Goal: Task Accomplishment & Management: Use online tool/utility

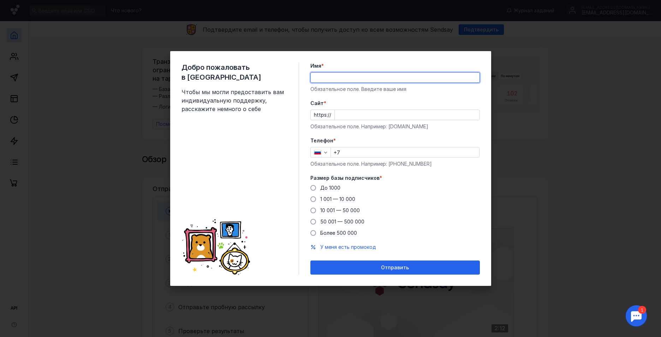
type input "[PERSON_NAME]"
type input "[PHONE_NUMBER]"
drag, startPoint x: 387, startPoint y: 78, endPoint x: 355, endPoint y: 76, distance: 31.8
click at [355, 76] on input "[PERSON_NAME]" at bounding box center [395, 78] width 169 height 10
type input "[PERSON_NAME]"
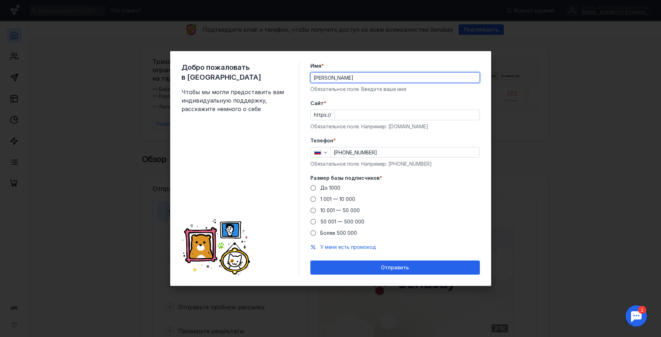
click at [369, 112] on input "Cайт *" at bounding box center [407, 115] width 145 height 10
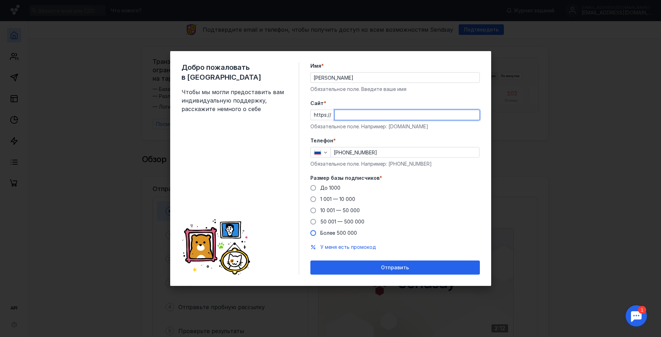
click at [322, 232] on div "До [DATE] 1 001 — 10 000 10 001 — 50 000 50 001 — 500 000 Более 500 000" at bounding box center [394, 211] width 169 height 52
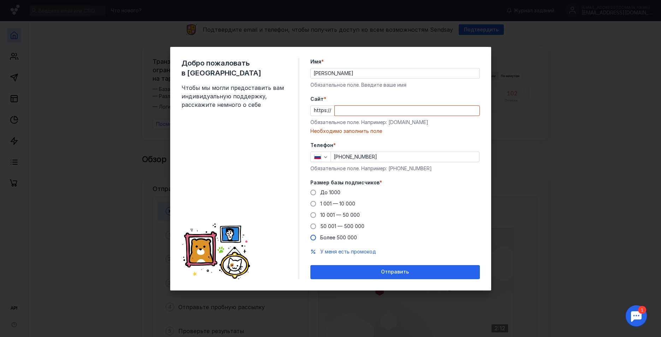
click at [322, 237] on span "Более 500 000" at bounding box center [338, 238] width 37 height 6
click at [0, 0] on input "Более 500 000" at bounding box center [0, 0] width 0 height 0
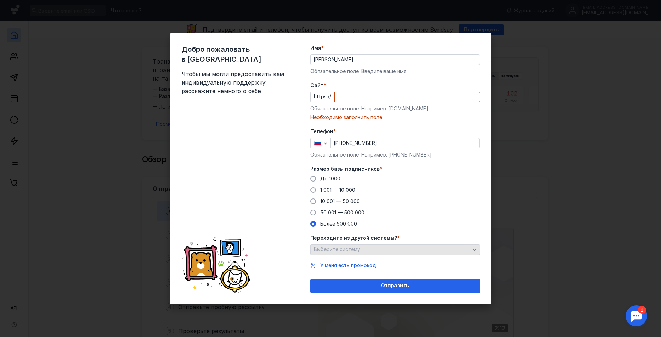
click at [342, 249] on span "Выберите систему" at bounding box center [337, 249] width 46 height 6
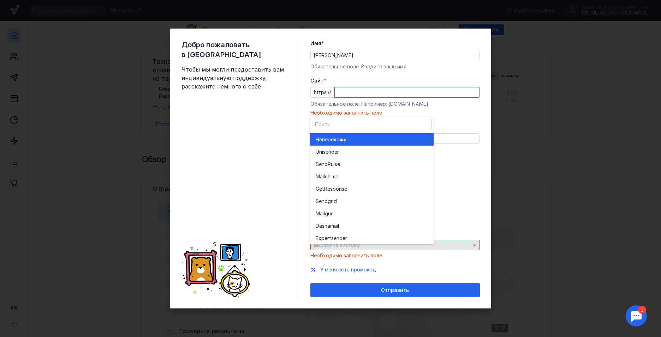
click at [342, 249] on div "Выберите систему" at bounding box center [394, 245] width 169 height 11
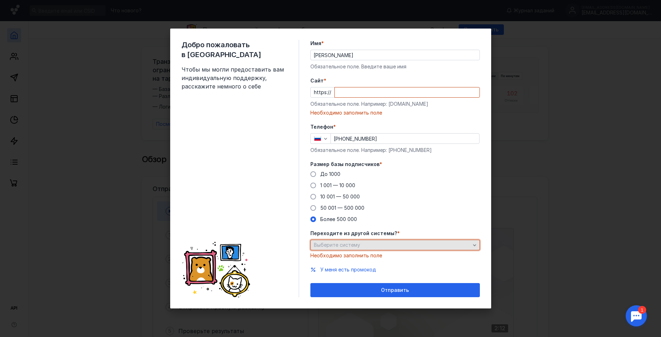
click at [362, 247] on div "Выберите систему" at bounding box center [392, 245] width 160 height 6
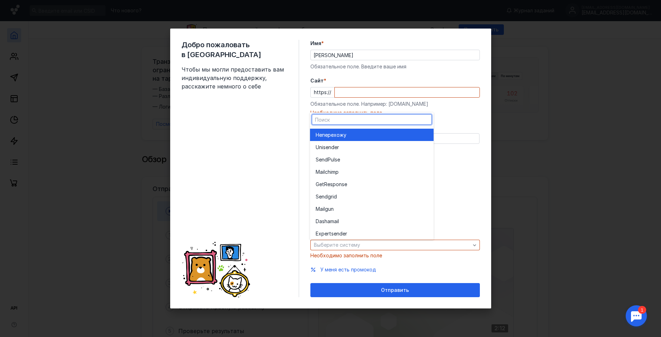
click at [352, 136] on div "Не перехожу" at bounding box center [372, 135] width 112 height 7
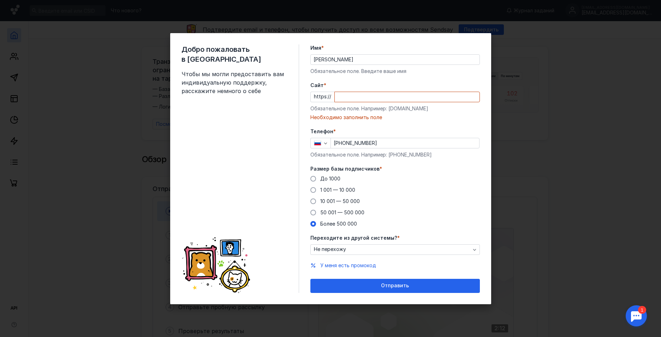
click at [365, 99] on input "Cайт *" at bounding box center [407, 97] width 145 height 10
paste input "[DOMAIN_NAME][URL]"
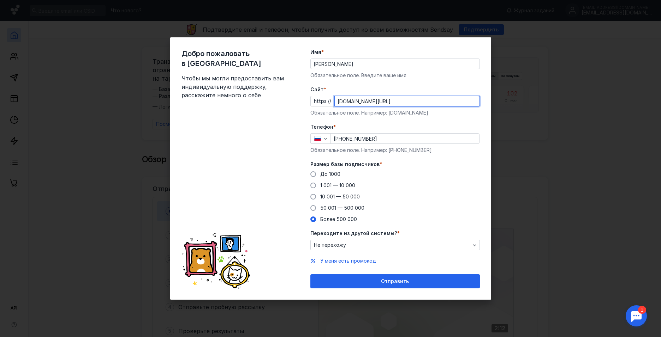
drag, startPoint x: 388, startPoint y: 101, endPoint x: 306, endPoint y: 100, distance: 82.6
click at [306, 100] on div "Добро пожаловать в Sendsay Чтобы мы могли предоставить вам индивидуальную подде…" at bounding box center [330, 168] width 321 height 263
paste input "text"
click at [376, 103] on input "[DOMAIN_NAME][URL]" at bounding box center [407, 101] width 145 height 10
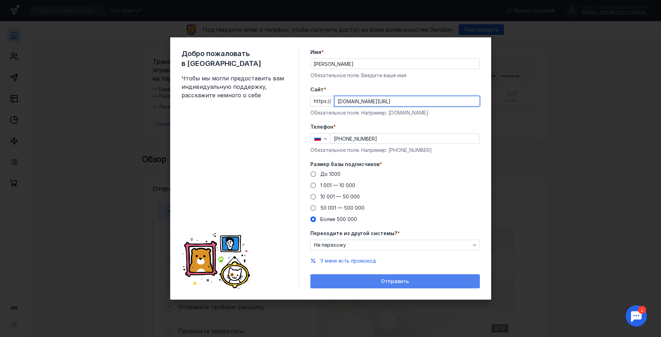
type input "[DOMAIN_NAME][URL]"
click at [411, 279] on div "Отправить" at bounding box center [395, 282] width 162 height 6
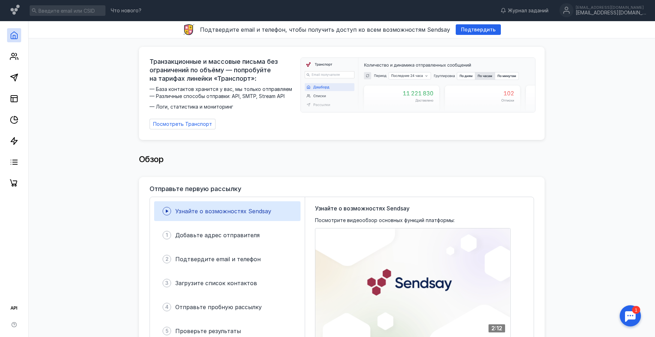
click at [191, 210] on span "Узнайте о возможностях Sendsay" at bounding box center [223, 211] width 96 height 7
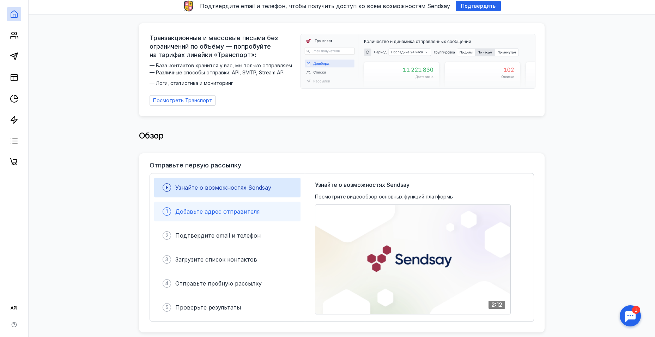
scroll to position [35, 0]
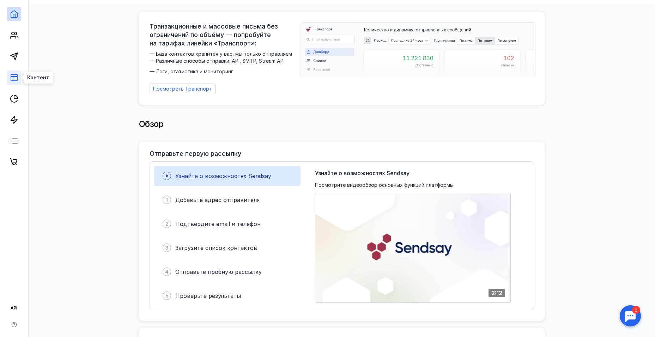
click at [14, 79] on icon at bounding box center [14, 77] width 8 height 8
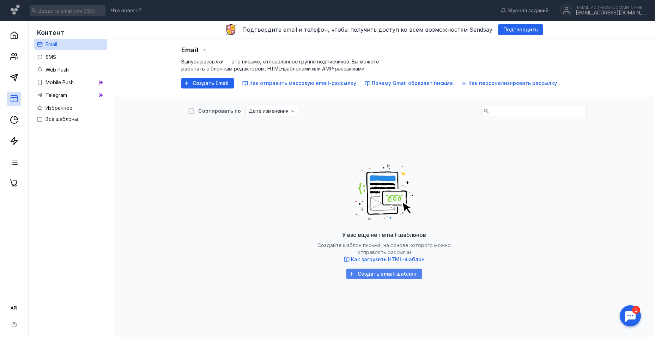
click at [373, 276] on span "Создать email-шаблон" at bounding box center [387, 274] width 59 height 6
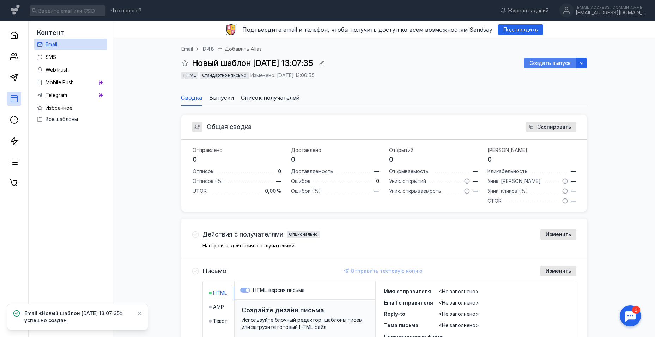
click at [547, 65] on span "Создать выпуск" at bounding box center [550, 63] width 41 height 6
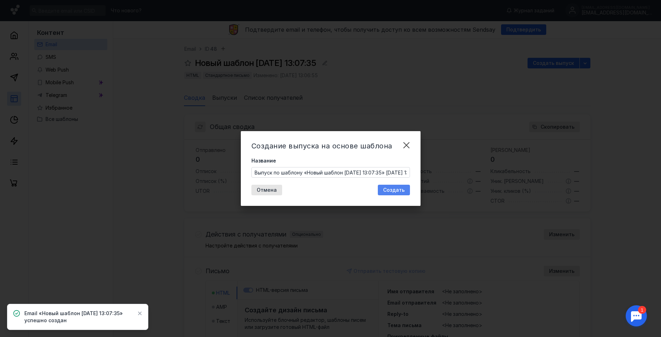
click at [382, 191] on div "Создать" at bounding box center [393, 190] width 29 height 6
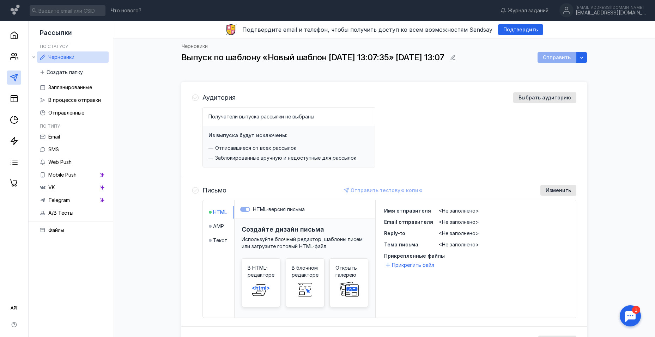
scroll to position [103, 0]
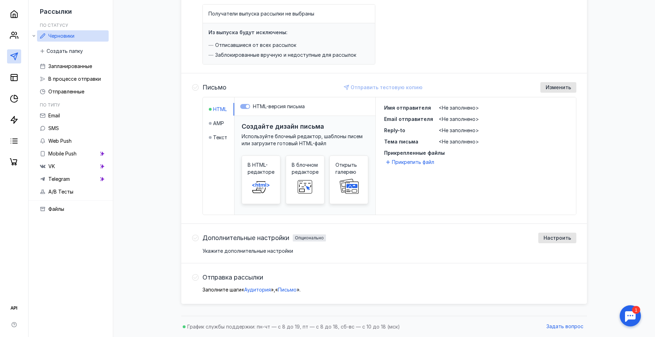
click at [199, 238] on icon at bounding box center [195, 238] width 7 height 7
click at [192, 281] on div "Отправка рассылки Заполните шаги « Аудитория » , « Письмо » ." at bounding box center [384, 283] width 406 height 39
click at [14, 82] on link at bounding box center [14, 78] width 14 height 14
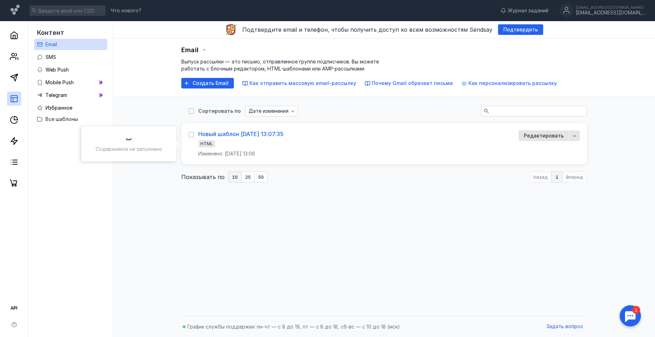
click at [261, 136] on div "Новый шаблон [DATE] 13:07:35" at bounding box center [240, 134] width 85 height 7
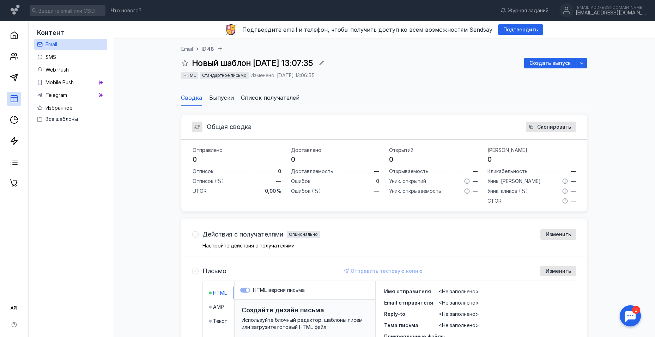
click at [228, 99] on span "Выпуски" at bounding box center [221, 98] width 25 height 8
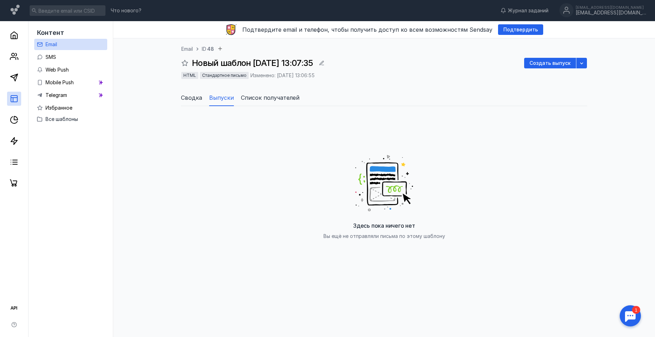
click at [255, 98] on span "Список получателей" at bounding box center [270, 98] width 59 height 8
click at [193, 98] on span "Сводка" at bounding box center [191, 98] width 21 height 8
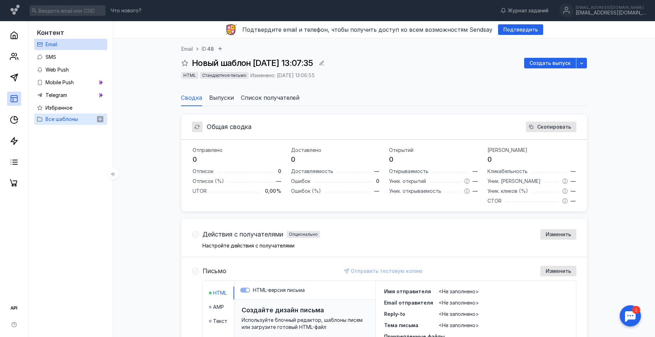
click at [63, 120] on span "Все шаблоны" at bounding box center [62, 119] width 32 height 6
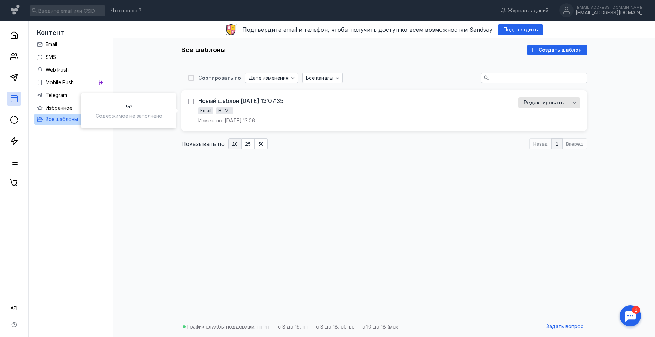
click at [192, 101] on icon at bounding box center [191, 101] width 5 height 5
click at [192, 101] on input "checkbox" at bounding box center [190, 100] width 5 height 5
checkbox input "true"
click at [281, 76] on icon "button" at bounding box center [281, 79] width 6 height 6
click at [284, 86] on div "Удал ить" at bounding box center [289, 91] width 21 height 12
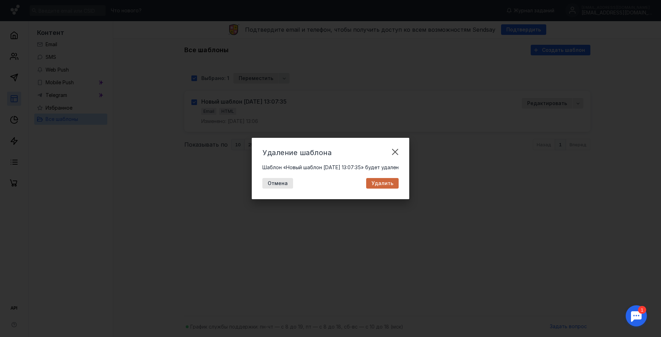
click at [390, 182] on span "Удалить" at bounding box center [382, 184] width 22 height 6
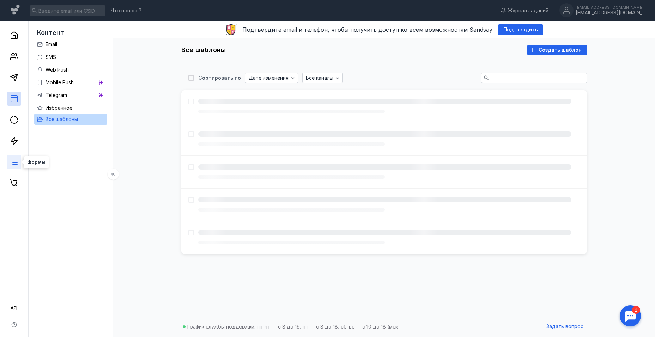
click at [13, 162] on icon at bounding box center [14, 162] width 8 height 8
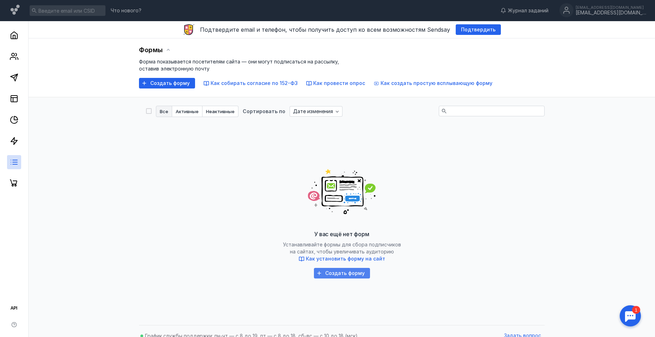
click at [350, 274] on span "Создать форму" at bounding box center [345, 274] width 40 height 6
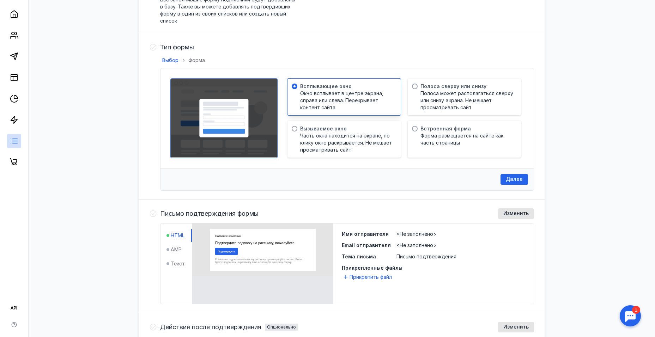
scroll to position [141, 0]
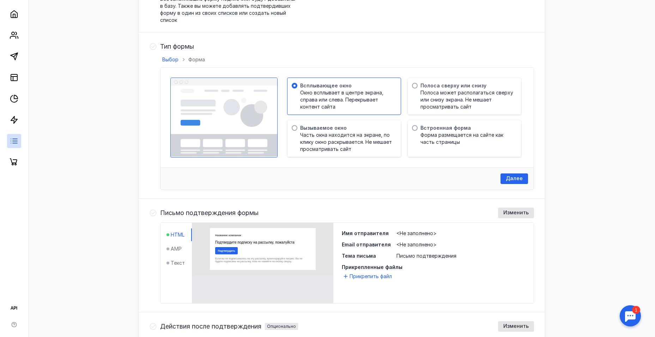
click at [152, 213] on icon at bounding box center [153, 213] width 7 height 7
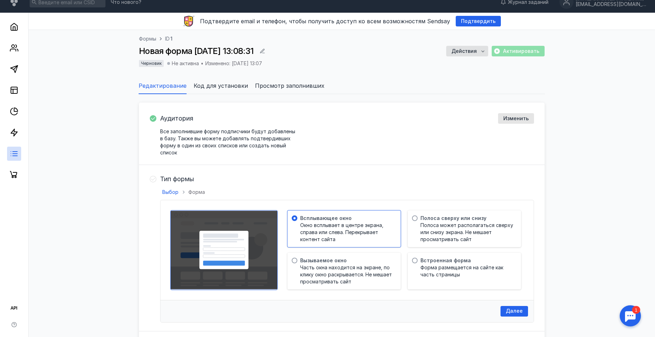
scroll to position [0, 0]
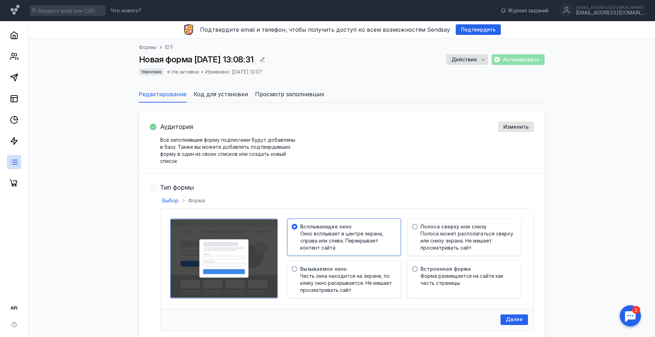
click at [262, 94] on span "Просмотр заполнивших" at bounding box center [290, 94] width 70 height 8
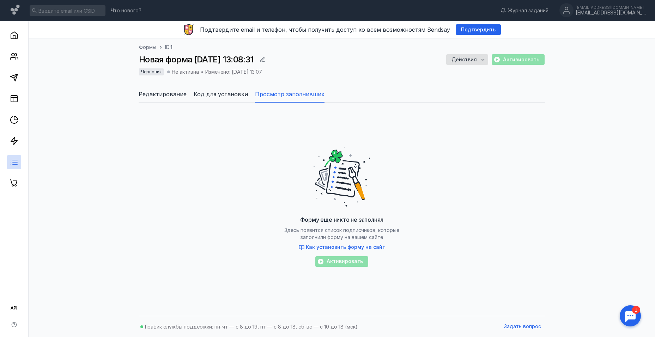
click at [224, 95] on span "Код для установки" at bounding box center [221, 94] width 54 height 8
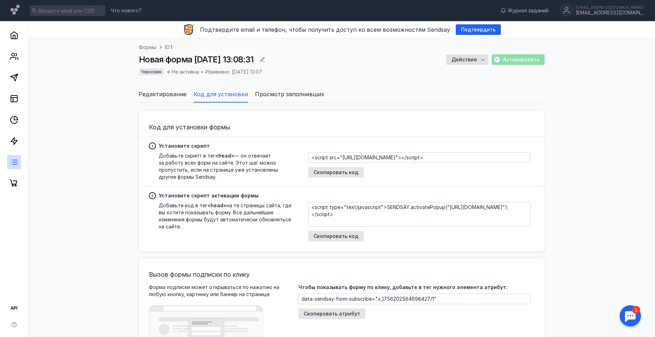
click at [262, 98] on span "Просмотр заполнивших" at bounding box center [290, 94] width 70 height 8
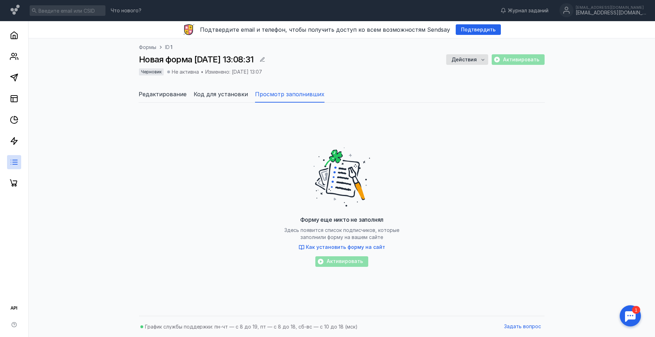
click at [210, 98] on span "Код для установки" at bounding box center [221, 94] width 54 height 8
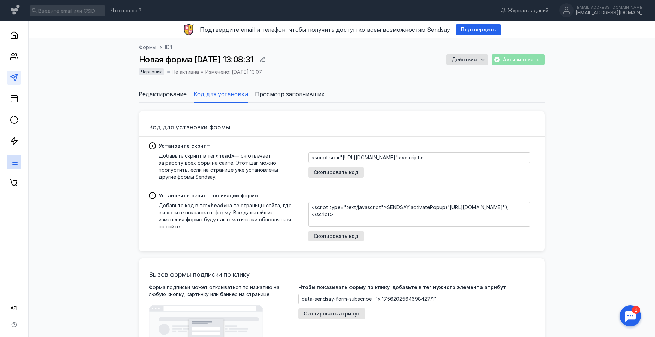
click at [13, 73] on link at bounding box center [14, 78] width 14 height 14
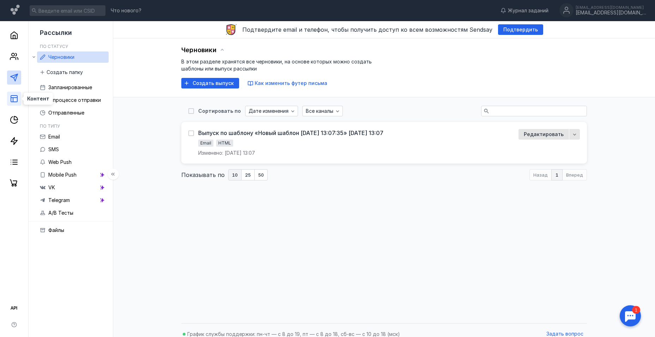
click at [11, 99] on rect at bounding box center [14, 99] width 6 height 6
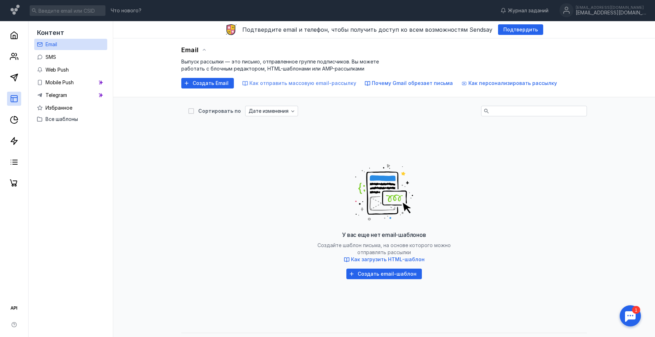
click at [278, 85] on span "Как отправить массовую email-рассылку" at bounding box center [303, 83] width 107 height 6
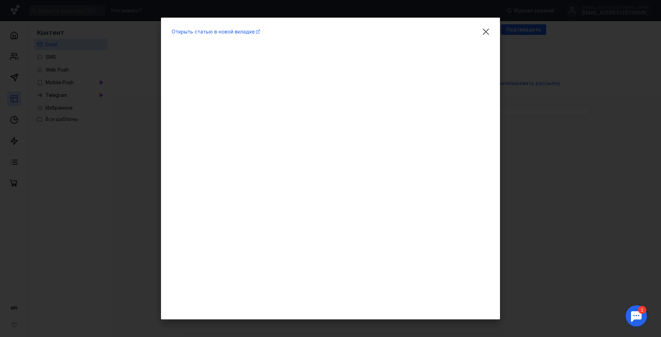
click at [546, 89] on div "Открыть статью в новой вкладке" at bounding box center [330, 168] width 661 height 337
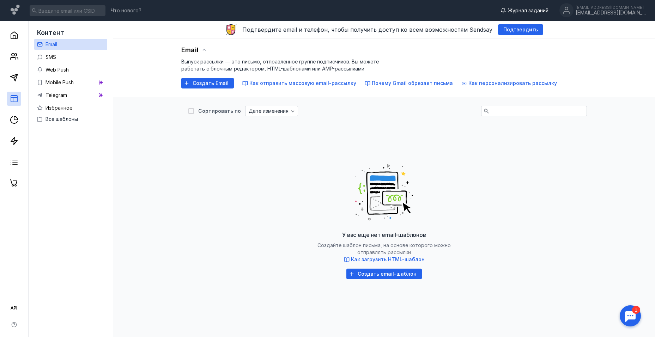
click at [539, 8] on span "Журнал заданий" at bounding box center [528, 10] width 41 height 7
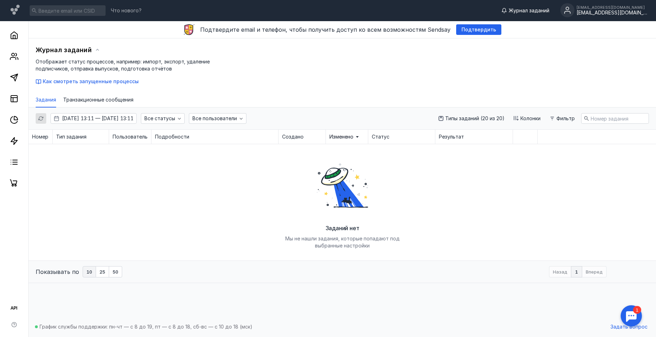
click at [590, 14] on div "[EMAIL_ADDRESS][DOMAIN_NAME]" at bounding box center [611, 13] width 71 height 6
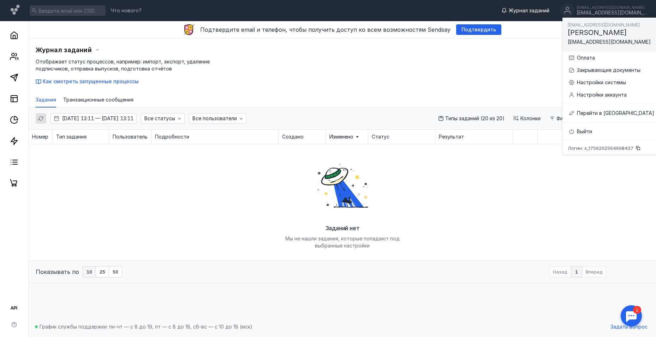
click at [604, 33] on span "[PERSON_NAME]" at bounding box center [597, 32] width 59 height 8
click at [12, 32] on icon at bounding box center [14, 35] width 8 height 8
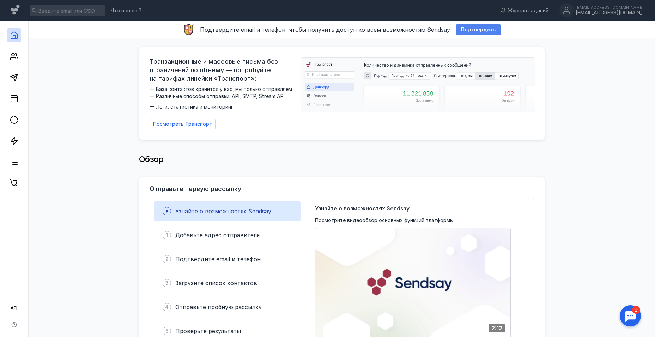
click at [467, 32] on span "Подтвердить" at bounding box center [478, 30] width 35 height 6
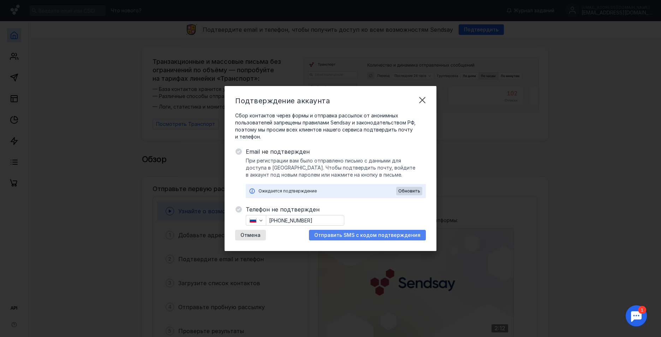
click at [358, 232] on div "Отправить SMS с кодом подтверждения" at bounding box center [367, 235] width 117 height 11
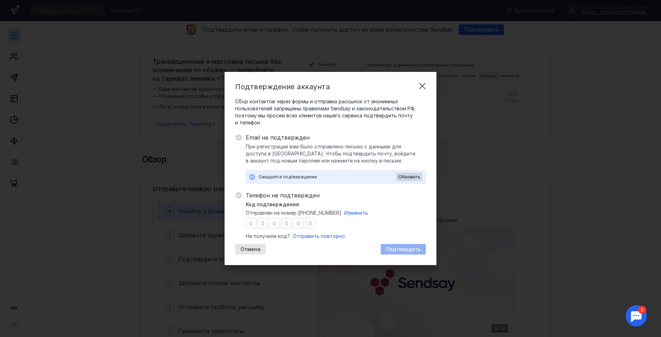
type input "6"
type input "2"
type input "9"
type input "8"
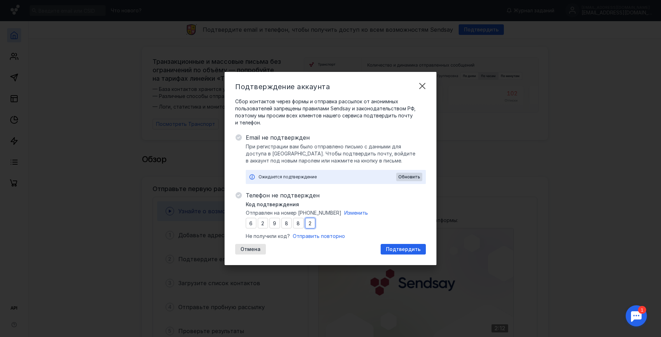
type input "2"
click at [395, 249] on span "Подтвердить" at bounding box center [403, 250] width 35 height 6
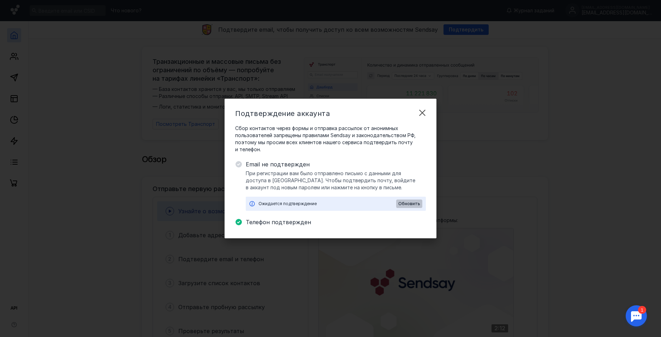
click at [407, 204] on span "Обновить" at bounding box center [409, 204] width 22 height 5
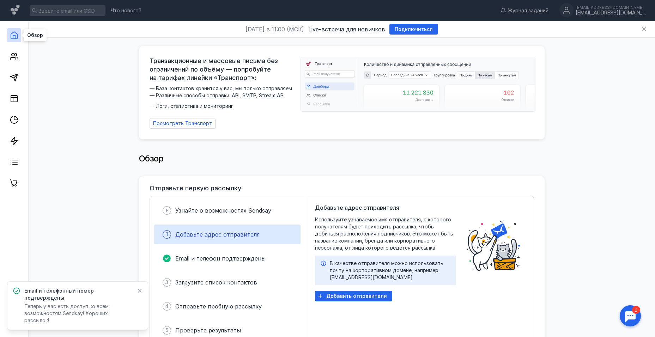
click at [12, 35] on icon at bounding box center [14, 35] width 8 height 8
click at [15, 79] on icon at bounding box center [14, 77] width 8 height 8
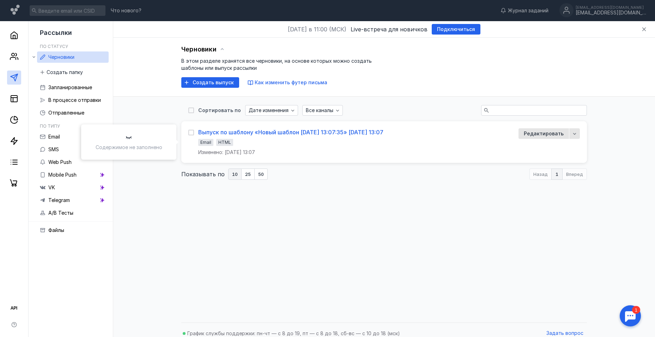
click at [302, 133] on div "Выпуск по шаблону «Новый шаблон [DATE] 13:07:35» [DATE] 13:07" at bounding box center [290, 132] width 185 height 7
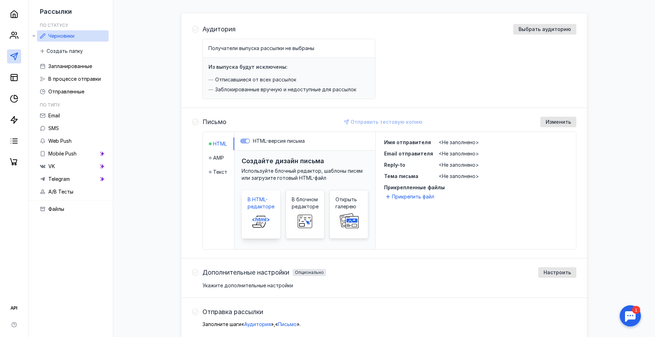
scroll to position [71, 0]
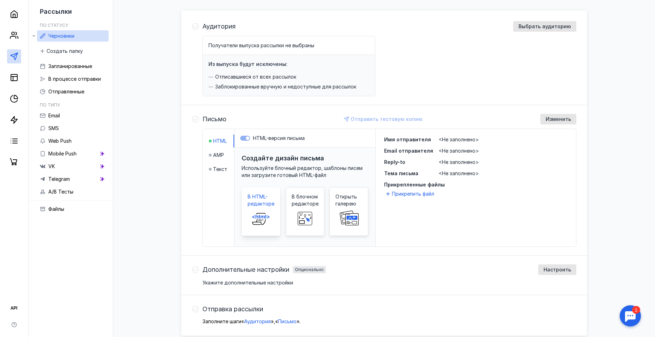
click at [261, 203] on span "В HTML-редакторе" at bounding box center [261, 200] width 27 height 14
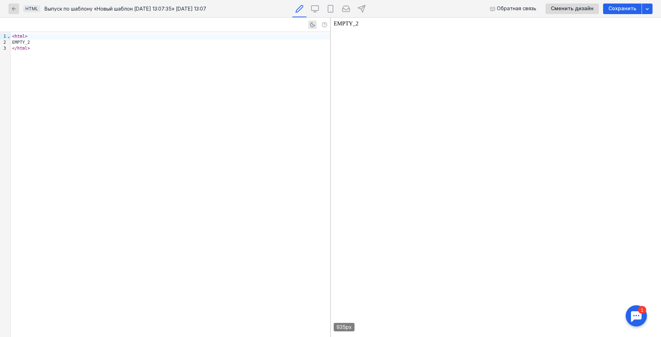
drag, startPoint x: 377, startPoint y: 86, endPoint x: 375, endPoint y: 91, distance: 5.1
click at [377, 87] on body "EMPTY_2" at bounding box center [496, 177] width 324 height 314
click at [145, 76] on div "< html > EMPTY_2 </ html >" at bounding box center [170, 184] width 319 height 305
drag, startPoint x: 79, startPoint y: 82, endPoint x: 89, endPoint y: 81, distance: 9.5
click at [80, 82] on div "< html > EMPTY_2 </ html >" at bounding box center [170, 184] width 319 height 305
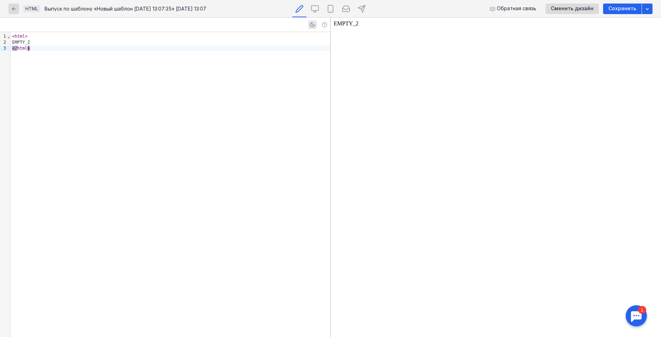
click at [604, 10] on div "Обратная связь Сменить дизайн Сохранить" at bounding box center [545, 8] width 215 height 17
drag, startPoint x: 602, startPoint y: 10, endPoint x: 580, endPoint y: 8, distance: 22.6
click at [580, 9] on div "Обратная связь Сменить дизайн Сохранить" at bounding box center [545, 8] width 215 height 17
click at [580, 8] on span "Сменить дизайн" at bounding box center [572, 9] width 43 height 6
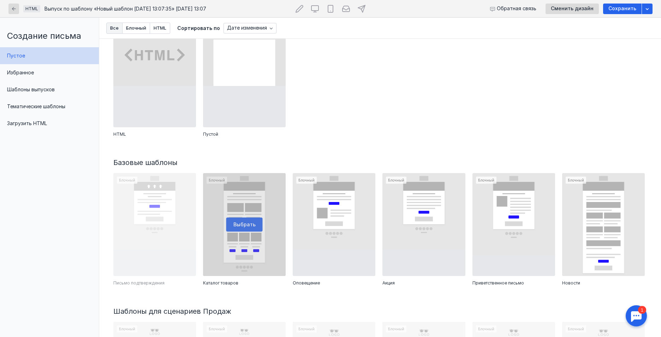
scroll to position [71, 0]
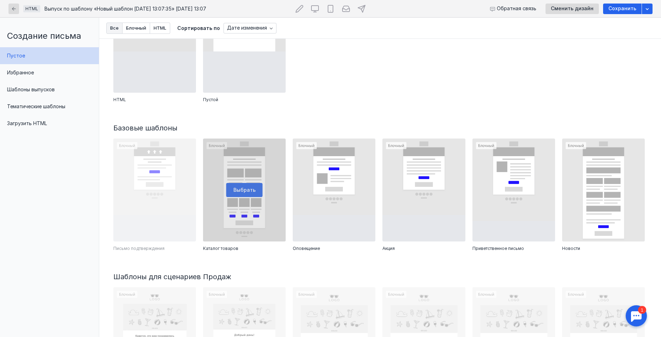
click at [235, 194] on div at bounding box center [244, 190] width 83 height 103
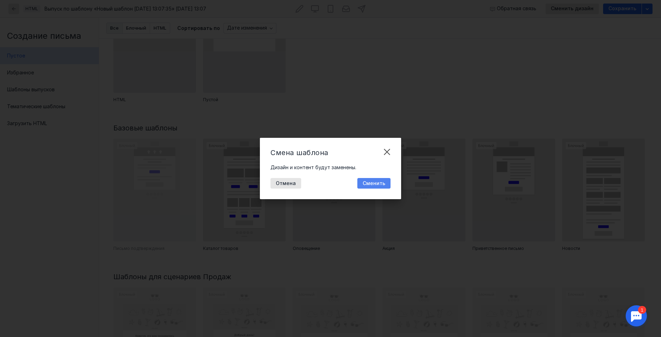
click at [367, 185] on span "Сменить" at bounding box center [373, 184] width 23 height 6
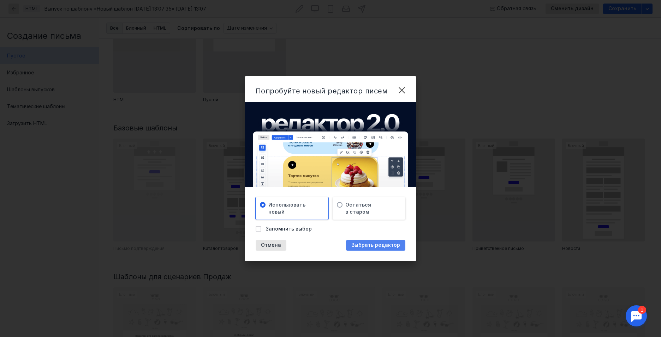
click at [362, 245] on span "Выбрать редактор" at bounding box center [375, 245] width 49 height 6
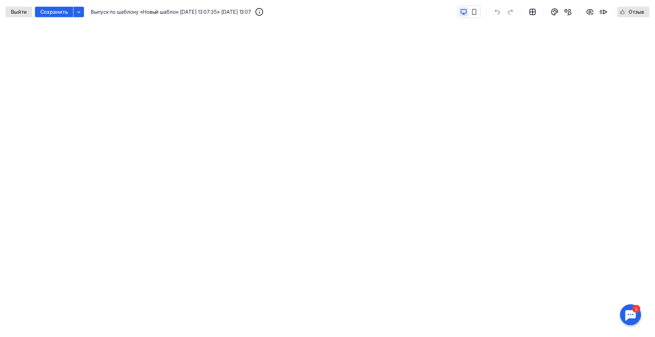
scroll to position [71, 0]
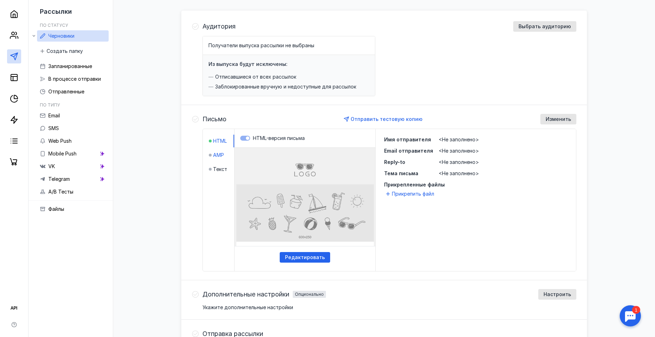
click at [214, 155] on span "AMP" at bounding box center [218, 155] width 11 height 7
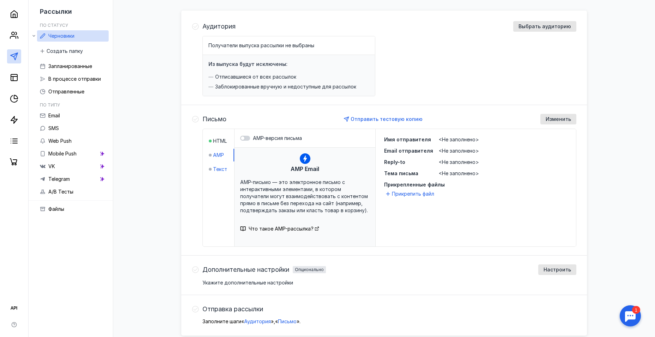
click at [212, 172] on div "Текст" at bounding box center [218, 169] width 18 height 7
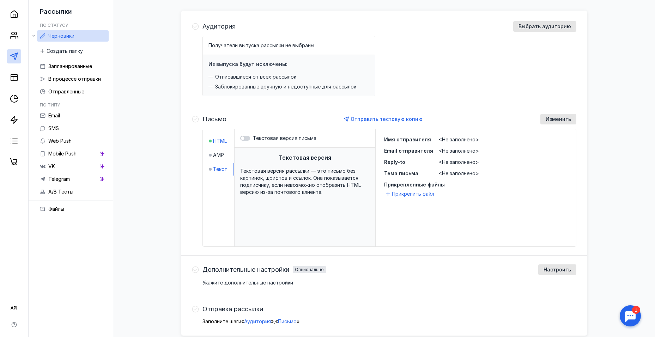
click at [218, 142] on span "HTML" at bounding box center [220, 141] width 14 height 7
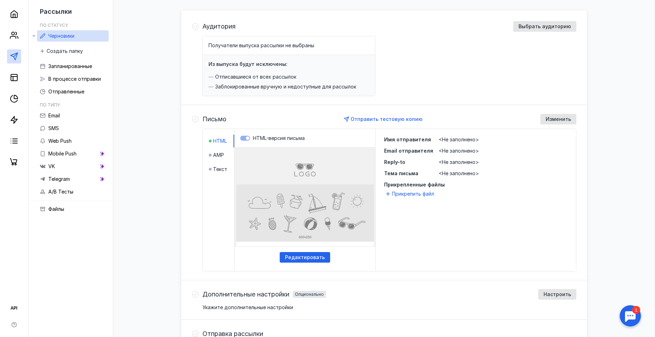
click at [313, 148] on html at bounding box center [304, 148] width 151 height 0
click at [309, 260] on span "Редактировать" at bounding box center [305, 258] width 40 height 6
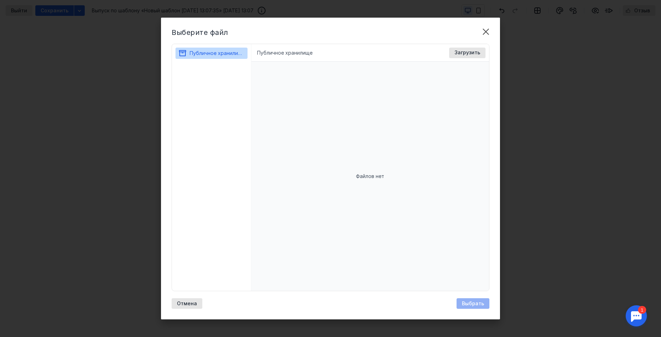
click at [264, 56] on div "Публичное хранилище Доступные форматы: Размер файла не более 400 МБ. Выбрать Фа…" at bounding box center [370, 53] width 238 height 18
click at [267, 54] on li "Публичное хранилище" at bounding box center [284, 52] width 55 height 7
click at [228, 49] on button "Публичное хранилище" at bounding box center [207, 53] width 58 height 11
click at [239, 53] on icon at bounding box center [240, 53] width 6 height 6
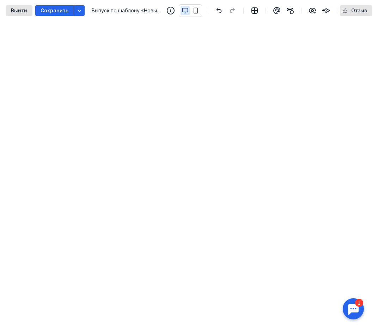
click at [206, 9] on div at bounding box center [193, 10] width 35 height 13
click at [216, 8] on icon "button" at bounding box center [219, 11] width 8 height 6
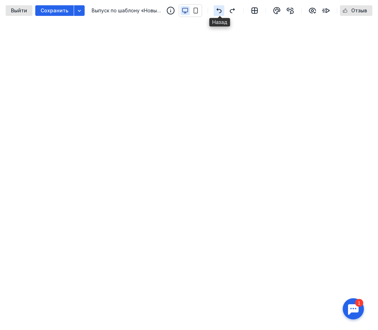
click at [216, 8] on icon "button" at bounding box center [219, 11] width 8 height 6
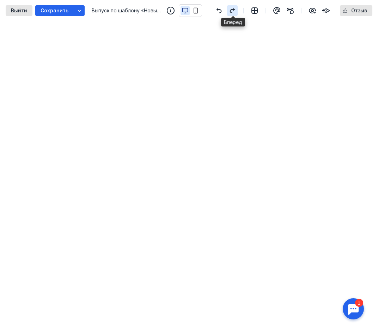
click at [230, 10] on icon "button" at bounding box center [232, 11] width 8 height 6
click at [223, 12] on icon "button" at bounding box center [219, 11] width 8 height 6
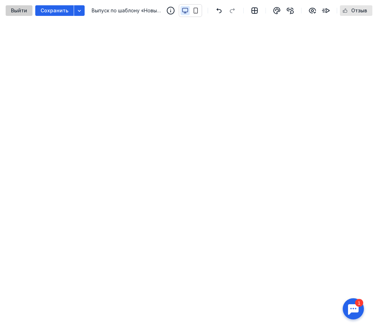
click at [19, 8] on span "Выйти" at bounding box center [19, 11] width 16 height 6
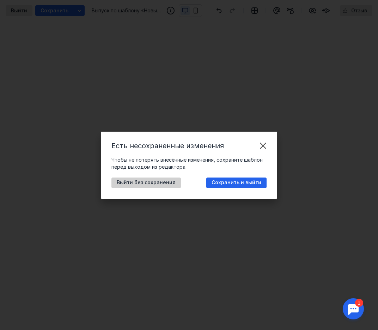
click at [166, 184] on span "Выйти без сохранения" at bounding box center [146, 183] width 59 height 6
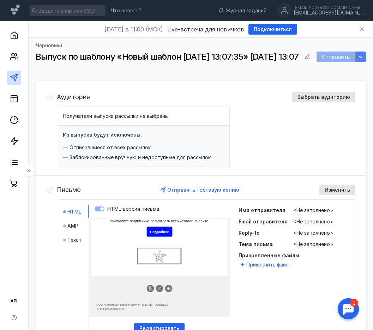
click at [363, 56] on icon "button" at bounding box center [361, 57] width 6 height 6
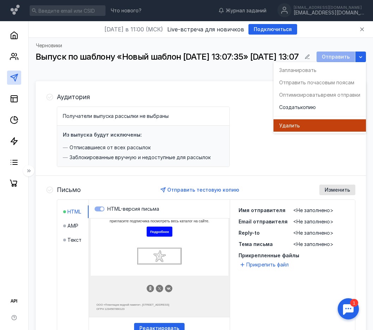
click at [303, 124] on div "Удал ить" at bounding box center [319, 125] width 81 height 7
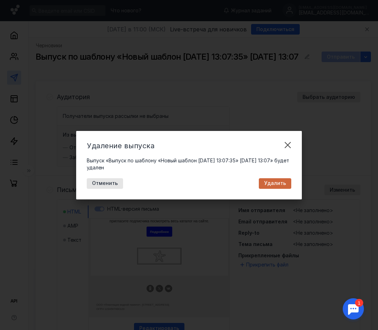
click at [264, 183] on div "Удалить" at bounding box center [275, 183] width 29 height 6
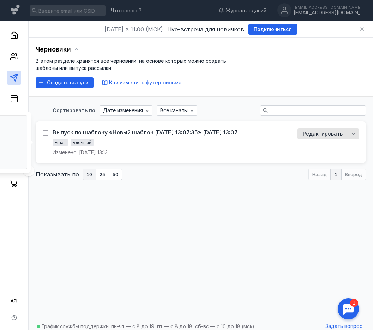
click at [44, 132] on div "Выпуск по шаблону «Новый шаблон [DATE] 13:07:35» [DATE] 13:07 Email Блочный Изм…" at bounding box center [201, 142] width 330 height 42
click at [44, 132] on icon at bounding box center [45, 132] width 5 height 5
click at [44, 132] on input "checkbox" at bounding box center [45, 131] width 5 height 5
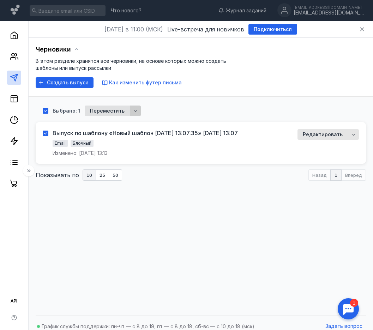
click at [134, 110] on icon "button" at bounding box center [136, 111] width 6 height 6
click at [135, 122] on span "Удал" at bounding box center [139, 124] width 12 height 7
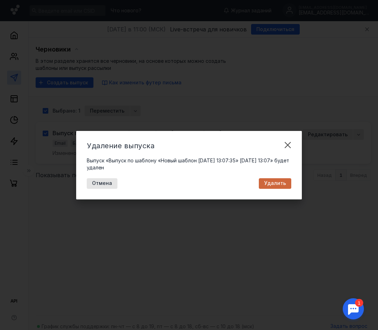
click at [270, 183] on span "Удалить" at bounding box center [275, 183] width 22 height 6
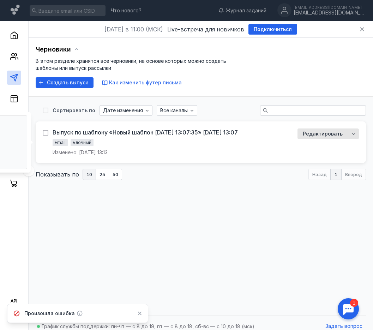
click at [47, 133] on icon at bounding box center [45, 132] width 5 height 5
click at [47, 133] on input "checkbox" at bounding box center [45, 131] width 5 height 5
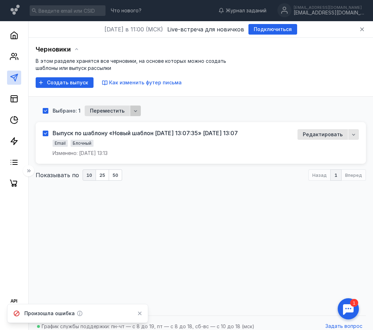
click at [138, 112] on div "button" at bounding box center [135, 111] width 11 height 11
click at [138, 123] on span "Удал" at bounding box center [139, 124] width 12 height 7
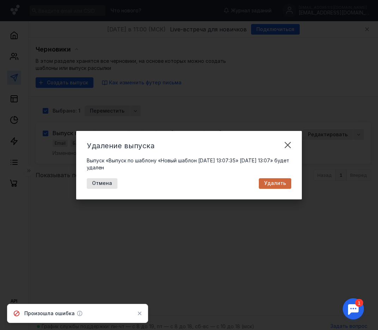
click at [279, 185] on span "Удалить" at bounding box center [275, 183] width 22 height 6
checkbox input "false"
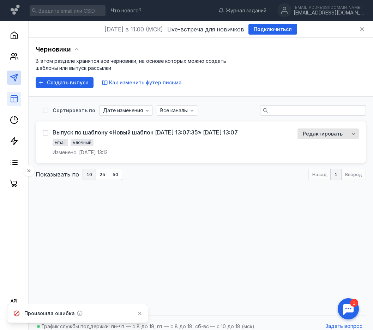
click at [19, 100] on link at bounding box center [14, 99] width 14 height 14
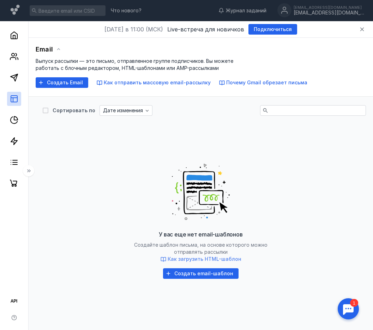
click at [195, 259] on span "Как загрузить HTML-шаблон" at bounding box center [205, 259] width 74 height 6
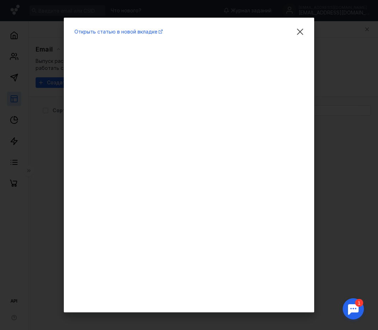
click at [334, 229] on div "Открыть статью в новой вкладке" at bounding box center [189, 165] width 378 height 330
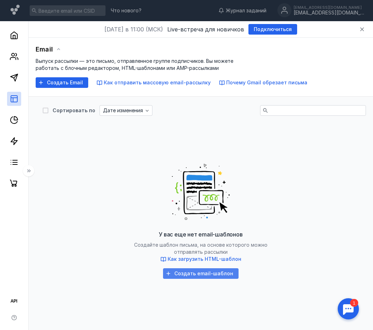
click at [231, 275] on span "Создать email-шаблон" at bounding box center [203, 274] width 59 height 6
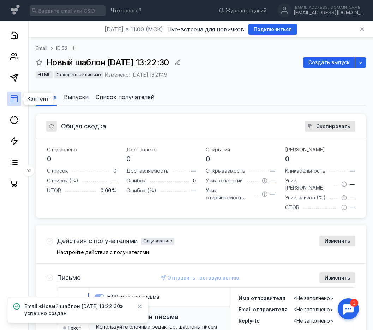
click at [14, 99] on icon at bounding box center [14, 99] width 8 height 8
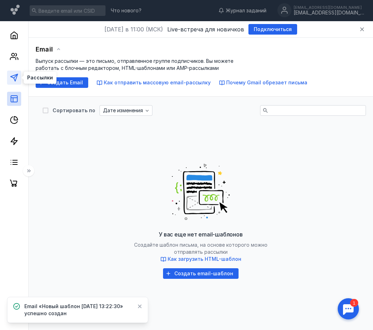
click at [11, 80] on icon at bounding box center [14, 77] width 8 height 8
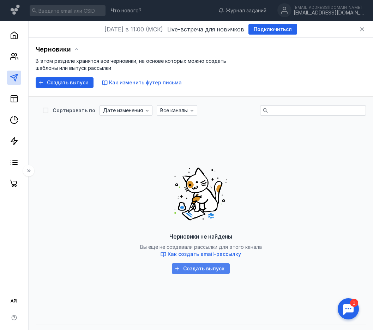
click at [183, 266] on div "Создать выпуск" at bounding box center [204, 269] width 48 height 6
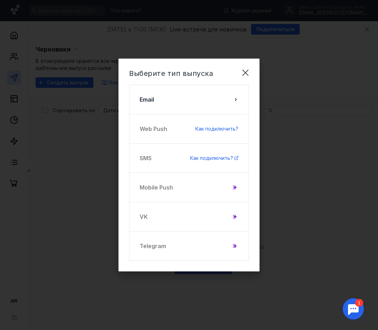
click at [281, 191] on div "Выберите тип выпуска Email Web Push Как подключить? SMS Как подключить? Mobile …" at bounding box center [189, 165] width 378 height 330
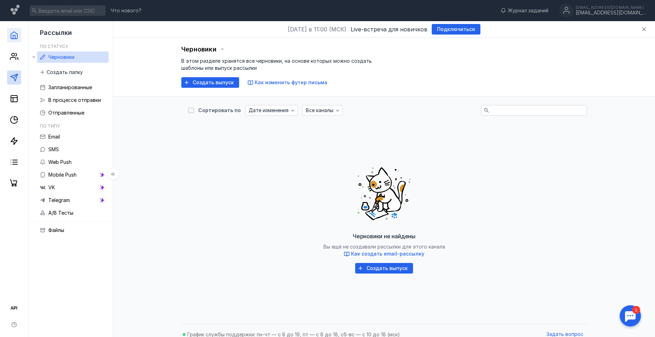
click at [12, 40] on link at bounding box center [14, 35] width 14 height 14
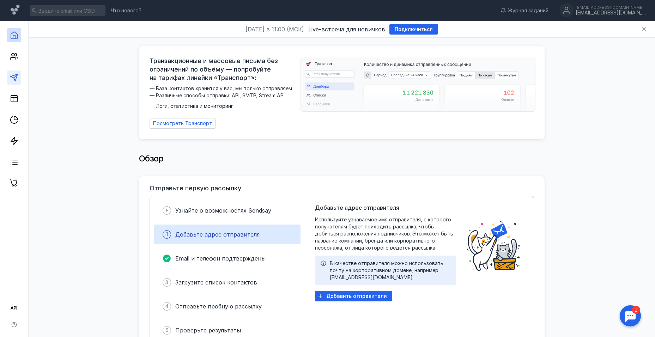
click at [12, 72] on link at bounding box center [14, 78] width 14 height 14
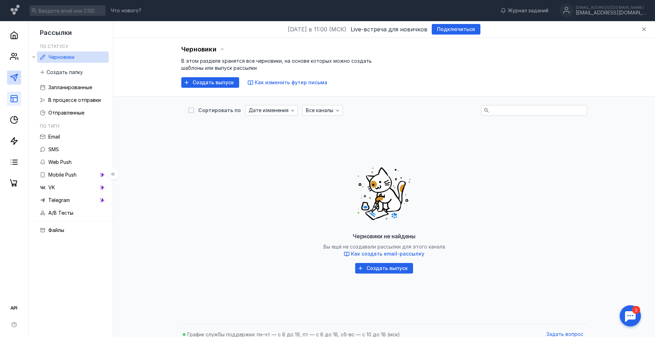
click at [14, 94] on link at bounding box center [14, 99] width 14 height 14
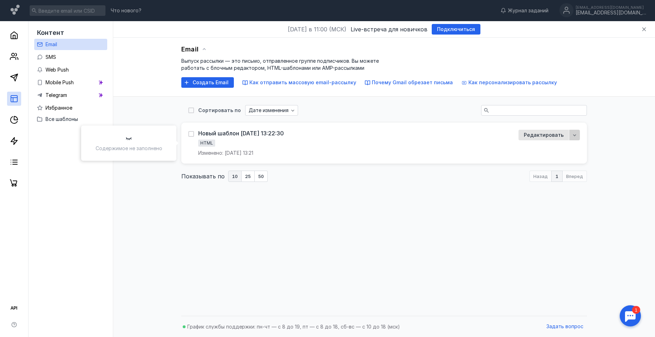
click at [576, 139] on div "button" at bounding box center [575, 135] width 11 height 11
click at [552, 188] on div "Удалить" at bounding box center [555, 191] width 39 height 7
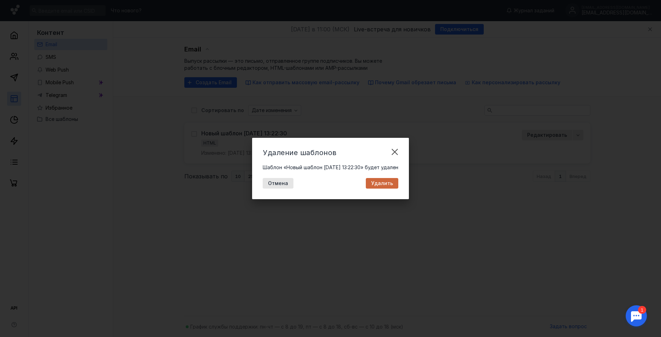
click at [391, 187] on div "Удалить" at bounding box center [382, 183] width 32 height 11
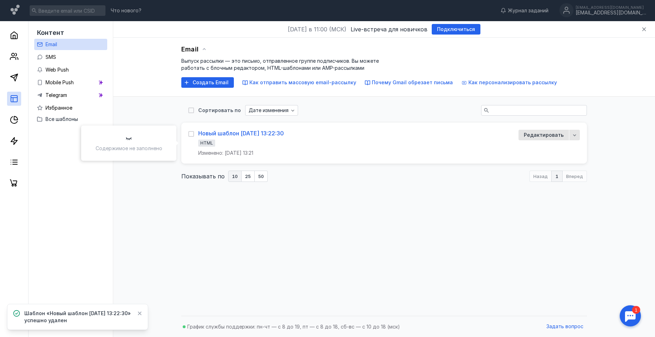
click at [207, 133] on div "Новый шаблон [DATE] 13:22:30" at bounding box center [241, 133] width 86 height 7
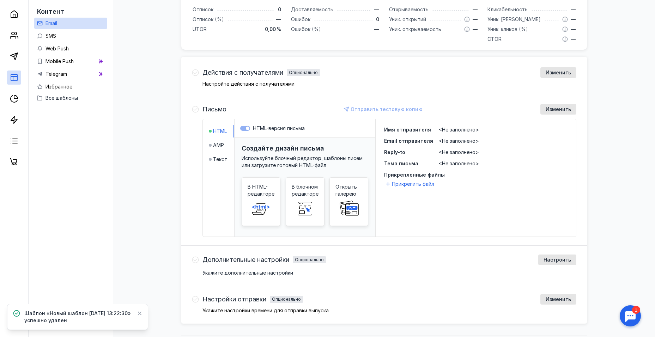
scroll to position [181, 0]
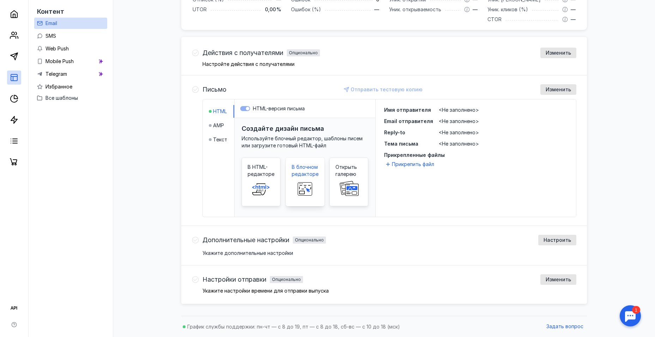
click at [313, 175] on span "В блочном редакторе" at bounding box center [305, 171] width 27 height 14
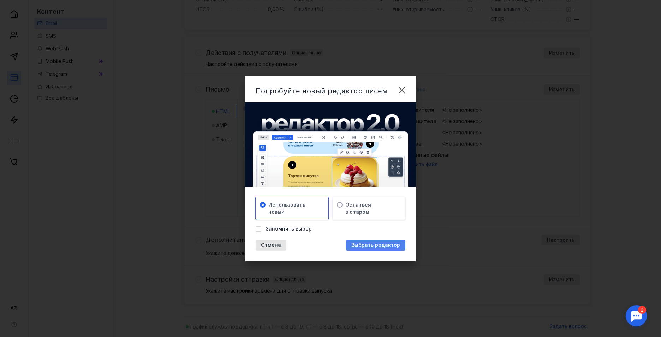
click at [373, 245] on span "Выбрать редактор" at bounding box center [375, 245] width 49 height 6
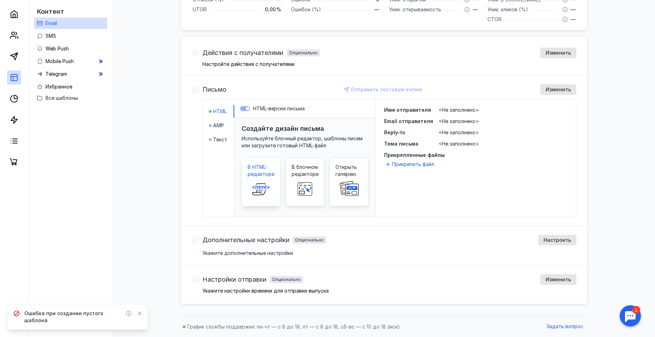
click at [272, 185] on icon at bounding box center [261, 189] width 23 height 14
click at [260, 177] on span "В HTML-редакторе" at bounding box center [261, 171] width 27 height 14
click at [260, 173] on span "В HTML-редакторе" at bounding box center [261, 171] width 27 height 14
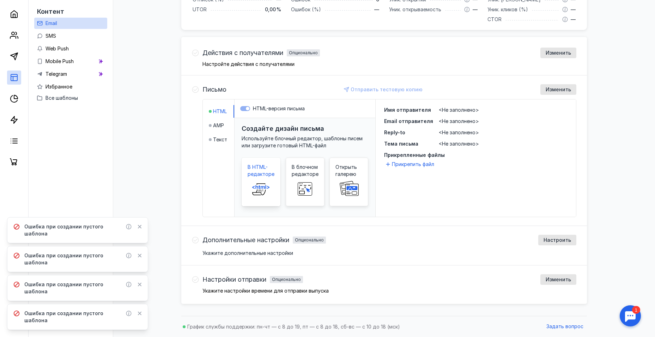
click at [260, 173] on span "В HTML-редакторе" at bounding box center [261, 171] width 27 height 14
click at [296, 174] on span "В блочном редакторе" at bounding box center [305, 171] width 27 height 14
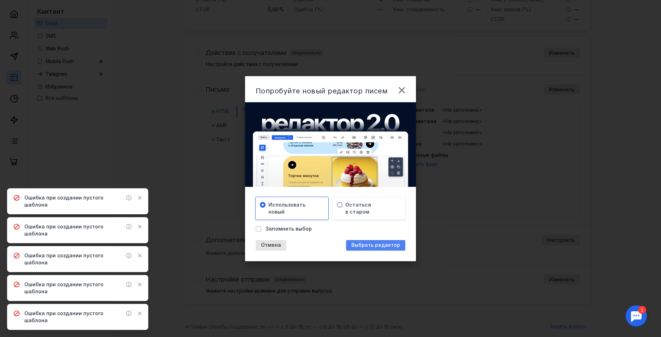
click at [361, 250] on div "Выбрать редактор" at bounding box center [375, 245] width 59 height 11
